Goal: Navigation & Orientation: Find specific page/section

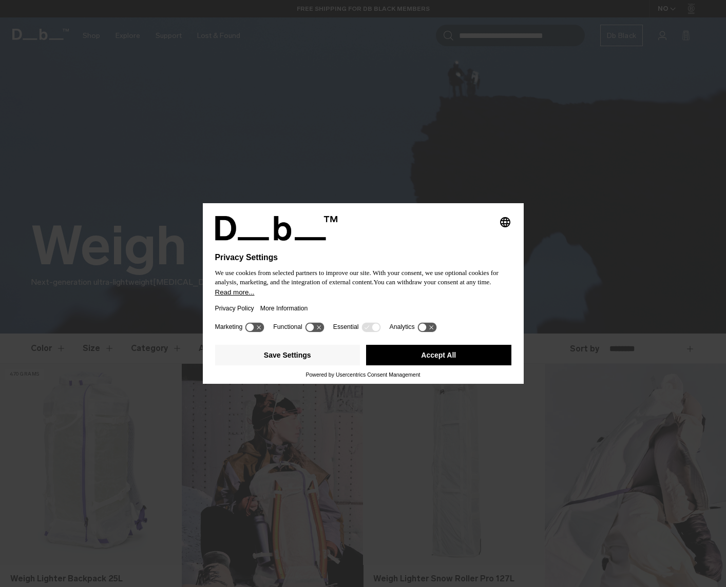
click at [432, 359] on button "Accept All" at bounding box center [438, 355] width 145 height 21
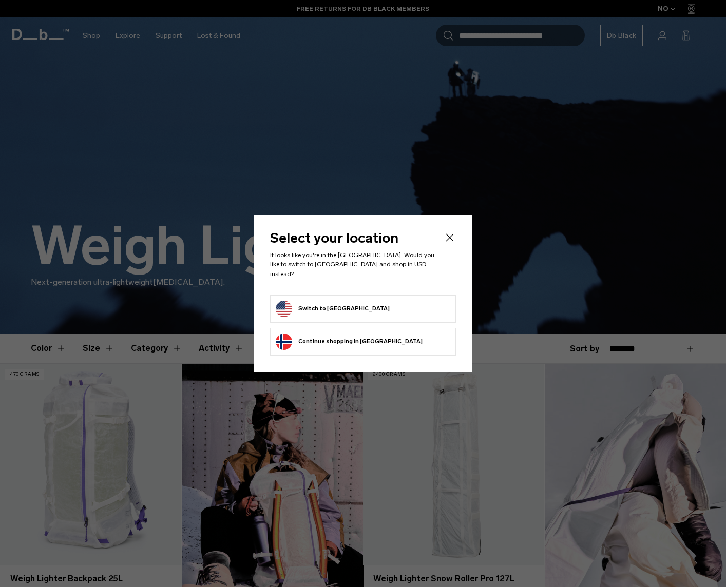
click at [326, 306] on button "Switch to United States" at bounding box center [333, 309] width 114 height 16
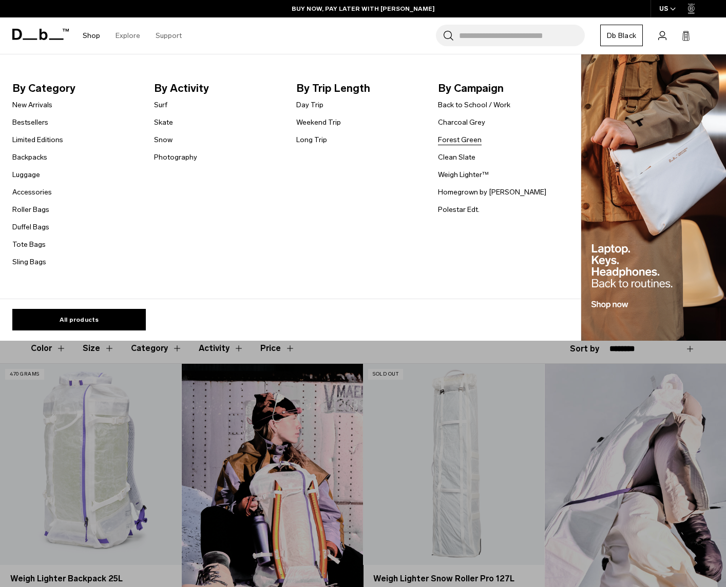
click at [451, 139] on link "Forest Green" at bounding box center [460, 140] width 44 height 11
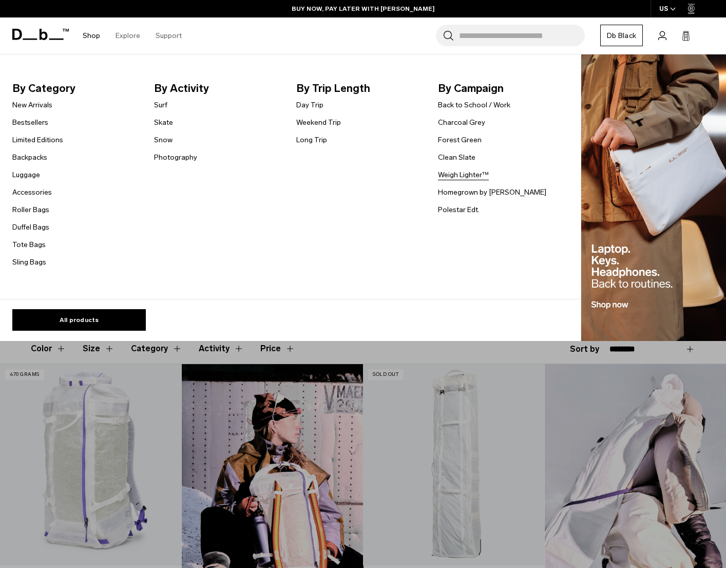
click at [451, 176] on link "Weigh Lighter™" at bounding box center [463, 174] width 51 height 11
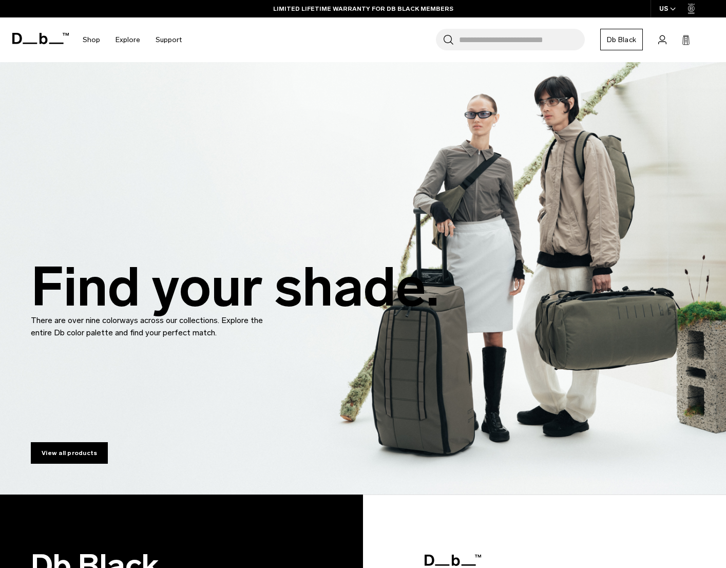
scroll to position [1998, 0]
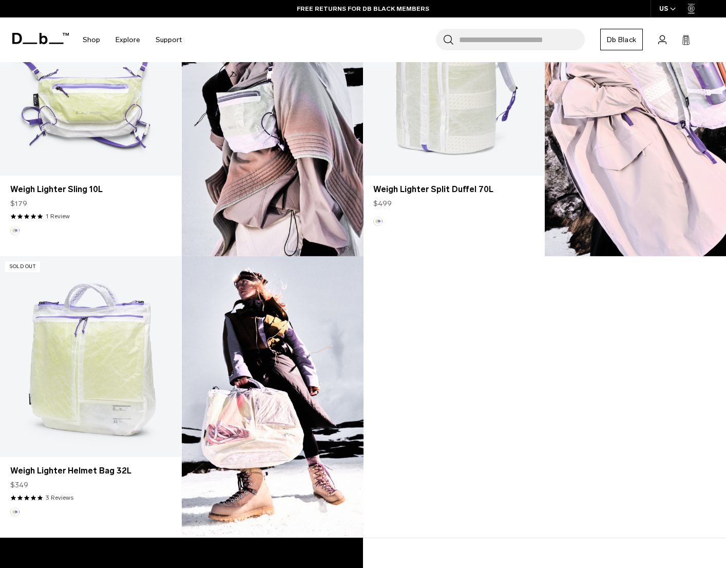
scroll to position [672, 0]
